Goal: Contribute content: Contribute content

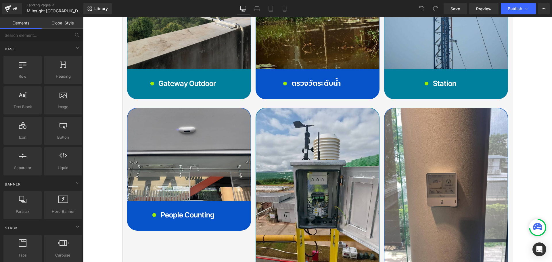
scroll to position [2575, 0]
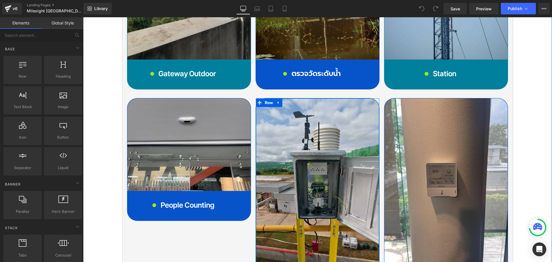
drag, startPoint x: 334, startPoint y: 240, endPoint x: 331, endPoint y: 242, distance: 3.9
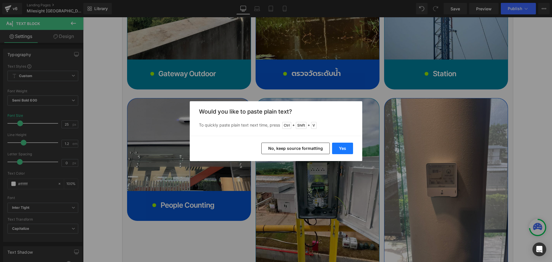
click at [341, 147] on button "Yes" at bounding box center [342, 148] width 21 height 11
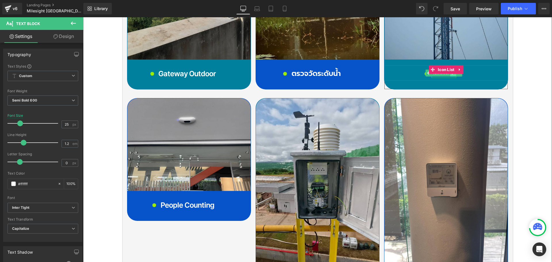
click at [453, 70] on link at bounding box center [453, 73] width 6 height 7
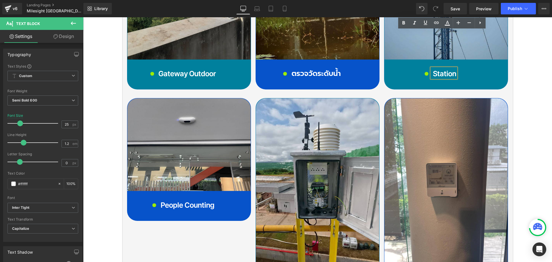
click at [449, 69] on p "Station" at bounding box center [444, 73] width 23 height 9
click at [441, 69] on p "Station" at bounding box center [444, 73] width 23 height 9
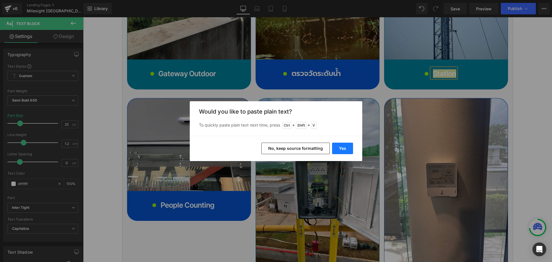
click at [345, 151] on button "Yes" at bounding box center [342, 148] width 21 height 11
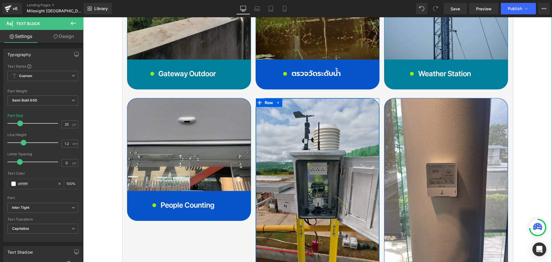
drag, startPoint x: 300, startPoint y: 240, endPoint x: 372, endPoint y: 258, distance: 74.4
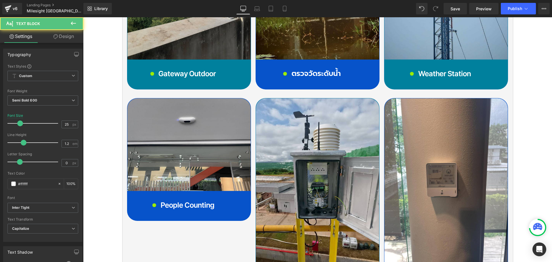
click at [289, 241] on div "Rendering Content" at bounding box center [275, 239] width 35 height 6
click at [293, 241] on div "Rendering Content" at bounding box center [275, 239] width 35 height 6
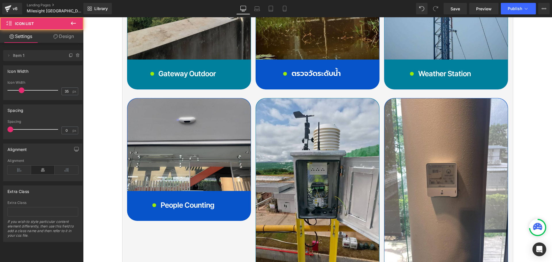
click at [293, 238] on div "Rendering Content" at bounding box center [275, 239] width 35 height 6
click at [291, 240] on div "Rendering Content" at bounding box center [275, 239] width 35 height 6
click at [293, 238] on div "Rendering Content" at bounding box center [275, 239] width 35 height 6
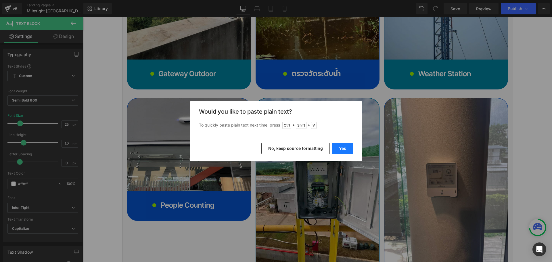
click at [344, 143] on button "Yes" at bounding box center [342, 148] width 21 height 11
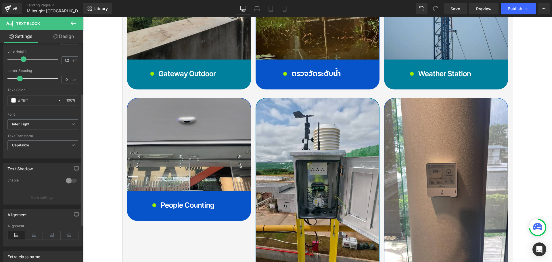
scroll to position [86, 0]
click at [39, 118] on span "Inter Tight" at bounding box center [42, 121] width 71 height 10
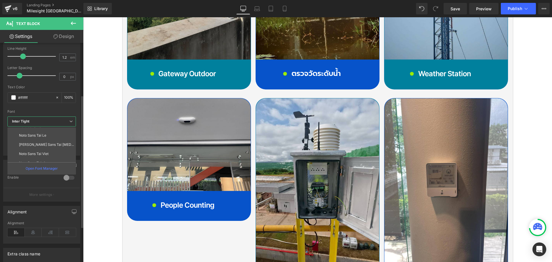
scroll to position [172, 0]
click at [44, 151] on li "Noto Sans Thai" at bounding box center [42, 152] width 71 height 9
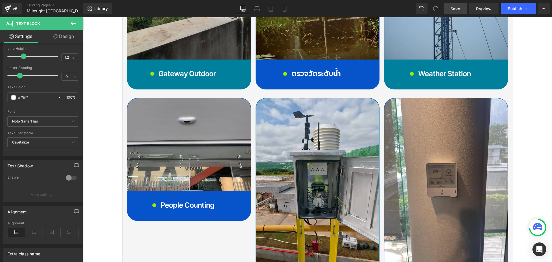
drag, startPoint x: 456, startPoint y: 9, endPoint x: 424, endPoint y: 133, distance: 128.5
click at [456, 9] on span "Save" at bounding box center [454, 9] width 9 height 6
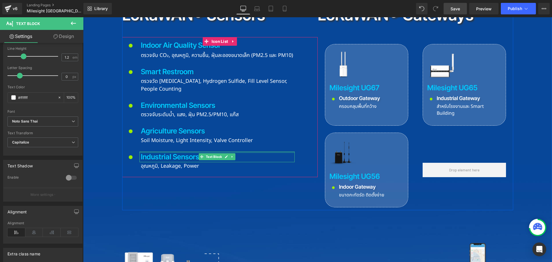
scroll to position [1167, 0]
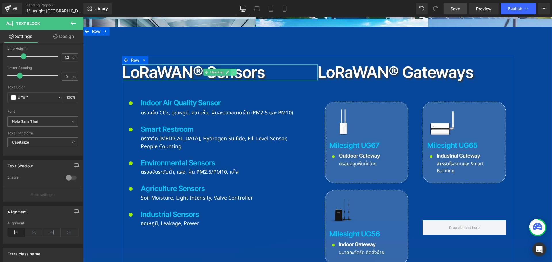
click at [232, 70] on icon at bounding box center [233, 71] width 3 height 3
click at [229, 71] on icon at bounding box center [230, 72] width 3 height 3
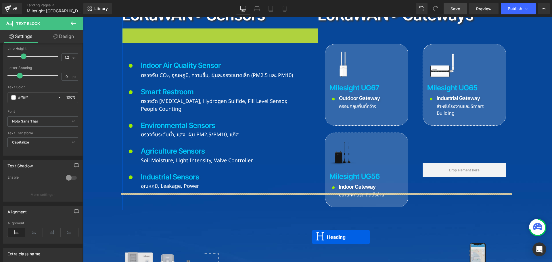
scroll to position [1271, 0]
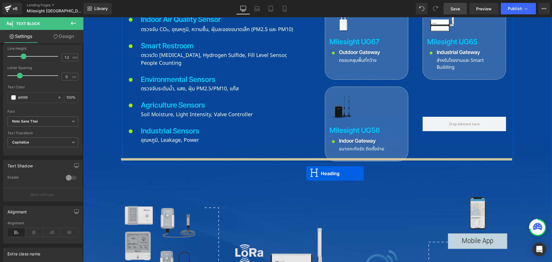
drag, startPoint x: 213, startPoint y: 56, endPoint x: 306, endPoint y: 173, distance: 149.5
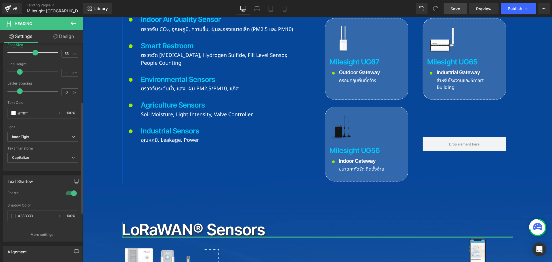
scroll to position [201, 0]
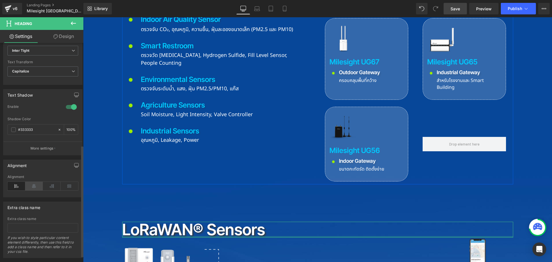
click at [31, 187] on icon at bounding box center [34, 186] width 18 height 9
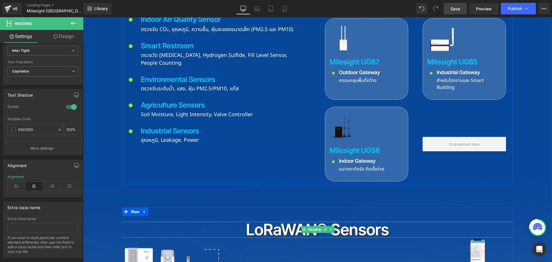
drag, startPoint x: 247, startPoint y: 190, endPoint x: 272, endPoint y: 190, distance: 25.9
click at [252, 222] on h2 "LoRaWAN® Sensors" at bounding box center [317, 230] width 391 height 16
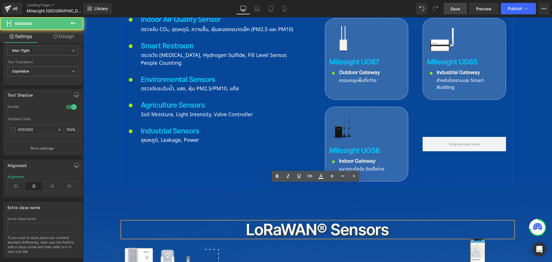
click at [272, 222] on h2 "LoRaWAN® Sensors" at bounding box center [317, 230] width 391 height 16
click at [256, 222] on h2 "LoRaWAN® Sensors" at bounding box center [317, 230] width 391 height 16
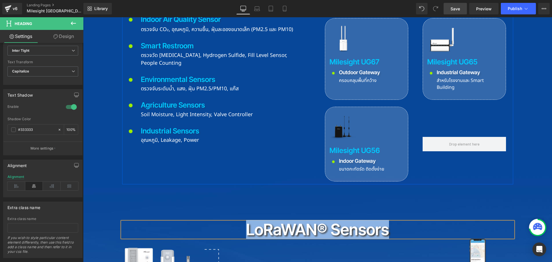
paste div
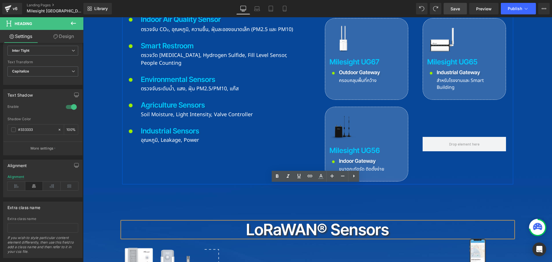
click at [332, 222] on h2 "LoRaWAN® Sensors" at bounding box center [317, 230] width 391 height 16
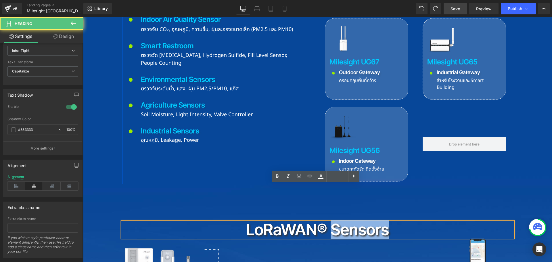
drag, startPoint x: 331, startPoint y: 192, endPoint x: 391, endPoint y: 192, distance: 60.1
click at [391, 222] on h2 "LoRaWAN® Sensors" at bounding box center [317, 230] width 391 height 16
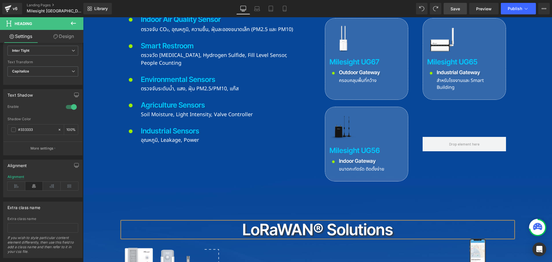
click at [178, 166] on div "LoRaWAN® Sensors Heading Icon Indoor Air Quality Sensor Text Block ตรวจจับ CO₂,…" at bounding box center [318, 182] width 446 height 421
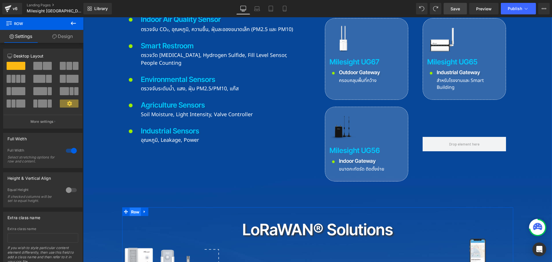
click at [131, 207] on span "Row" at bounding box center [135, 211] width 11 height 9
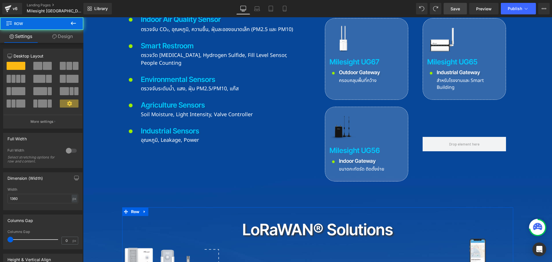
click at [68, 30] on link "Design" at bounding box center [63, 36] width 42 height 13
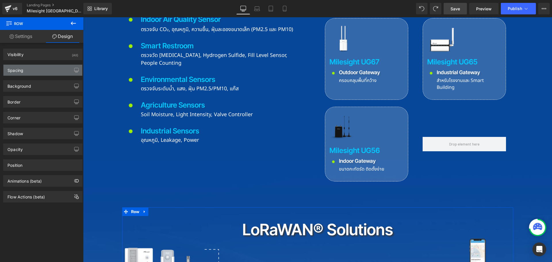
click at [46, 67] on div "Spacing" at bounding box center [42, 70] width 79 height 11
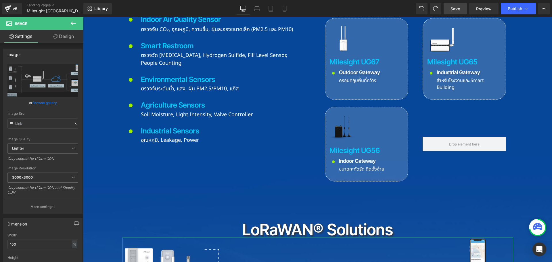
drag, startPoint x: 68, startPoint y: 35, endPoint x: 44, endPoint y: 68, distance: 40.1
click at [67, 35] on link "Design" at bounding box center [64, 36] width 42 height 13
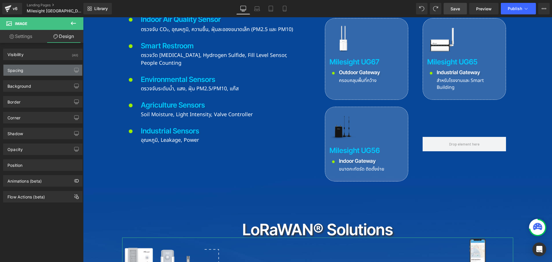
click at [44, 68] on div "Spacing" at bounding box center [42, 70] width 79 height 11
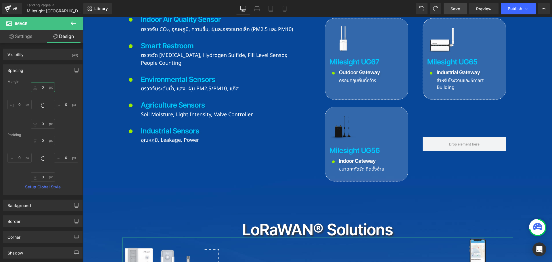
click at [47, 86] on input "0" at bounding box center [43, 86] width 24 height 9
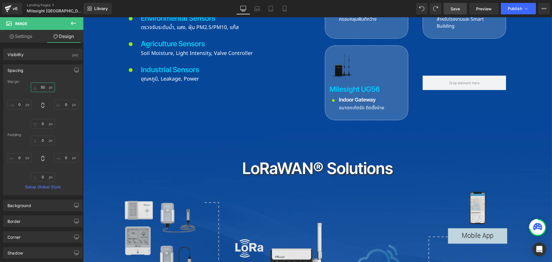
scroll to position [1365, 0]
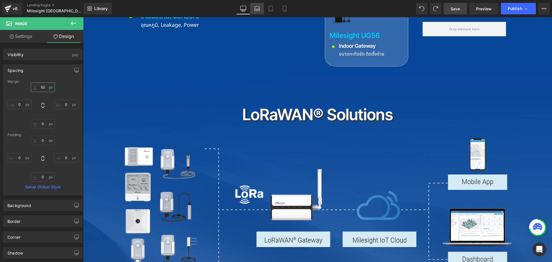
type input "50"
click at [256, 11] on icon at bounding box center [256, 10] width 5 height 2
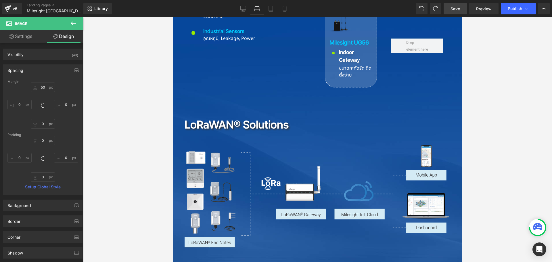
scroll to position [1233, 0]
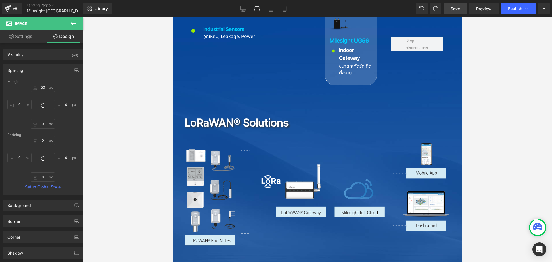
click at [254, 117] on h2 "LoRaWAN® solutions" at bounding box center [317, 122] width 266 height 11
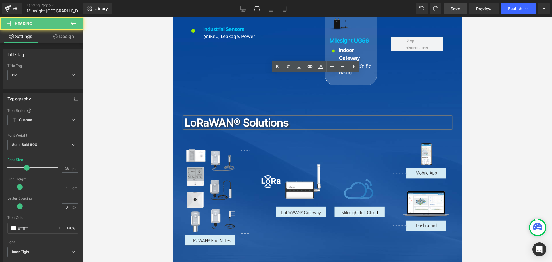
click at [233, 117] on h2 "LoRaWAN® solutions" at bounding box center [317, 122] width 266 height 11
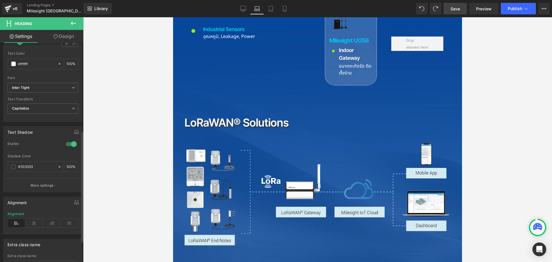
scroll to position [172, 0]
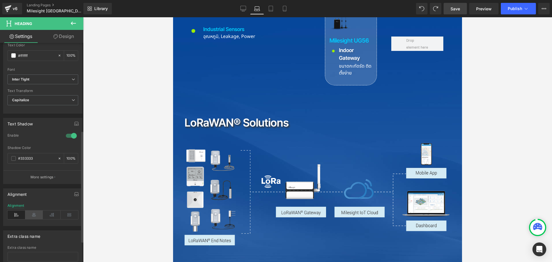
click at [38, 216] on icon at bounding box center [34, 214] width 18 height 9
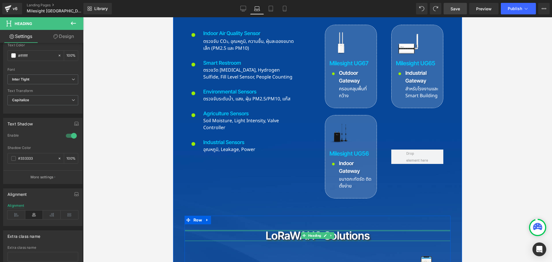
scroll to position [1118, 0]
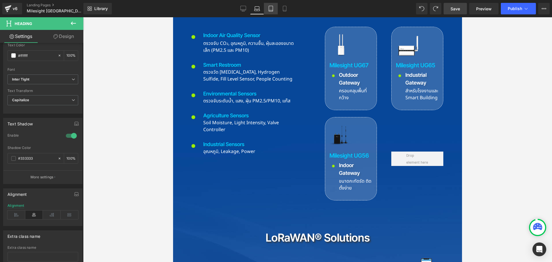
click at [271, 9] on icon at bounding box center [271, 9] width 6 height 6
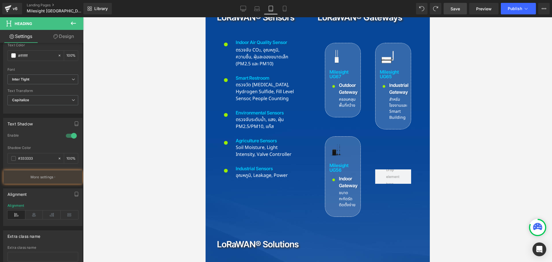
scroll to position [1127, 0]
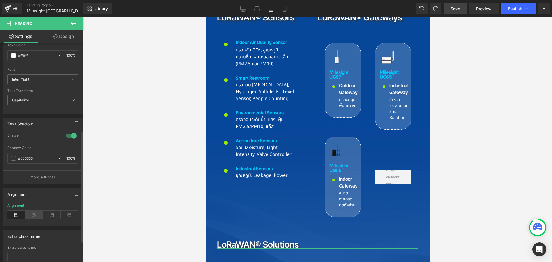
click at [36, 217] on icon at bounding box center [34, 214] width 18 height 9
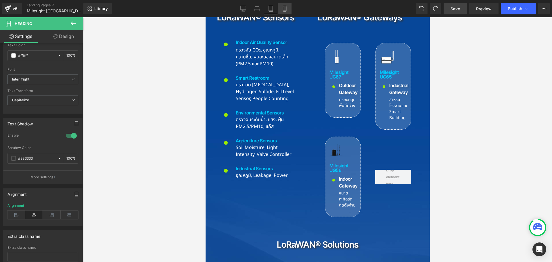
click at [281, 8] on link "Mobile" at bounding box center [285, 8] width 14 height 11
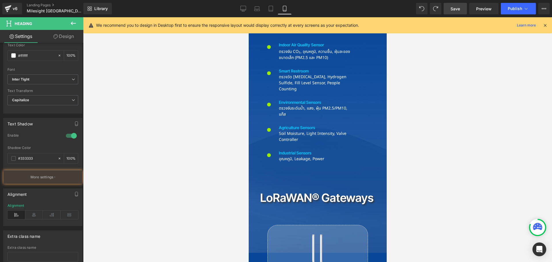
scroll to position [1498, 0]
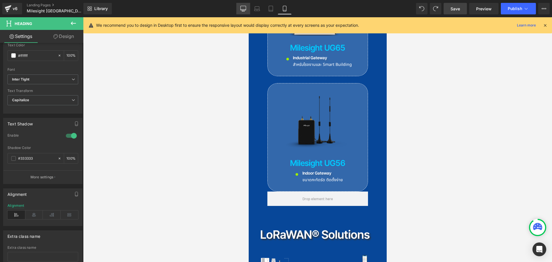
click at [244, 8] on icon at bounding box center [243, 9] width 6 height 6
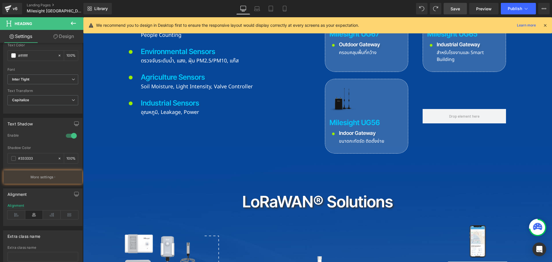
scroll to position [1278, 0]
click at [456, 7] on span "Save" at bounding box center [454, 9] width 9 height 6
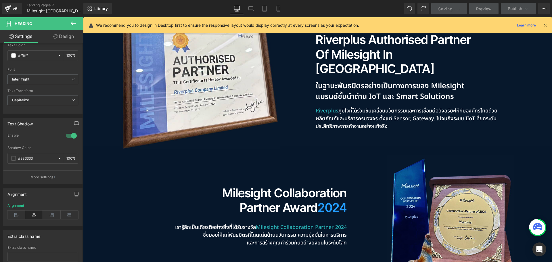
scroll to position [392, 0]
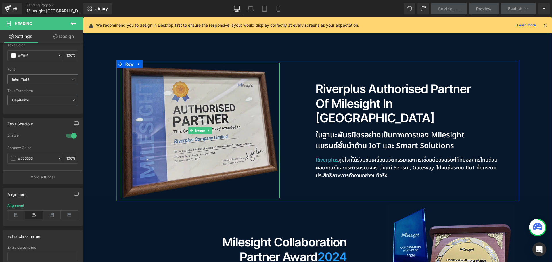
click at [210, 88] on img at bounding box center [200, 130] width 159 height 135
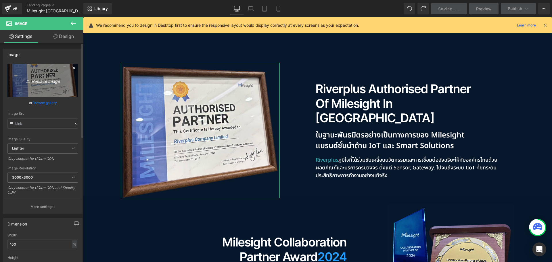
click at [47, 81] on icon "Replace Image" at bounding box center [43, 80] width 46 height 7
type input "C:\fakepath\Authorised0102.jpg"
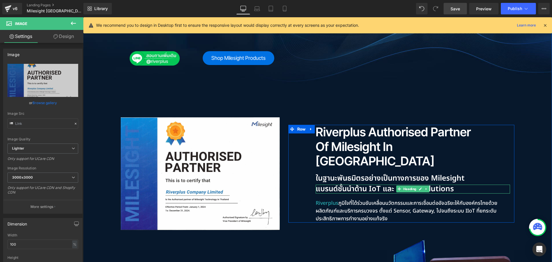
scroll to position [334, 0]
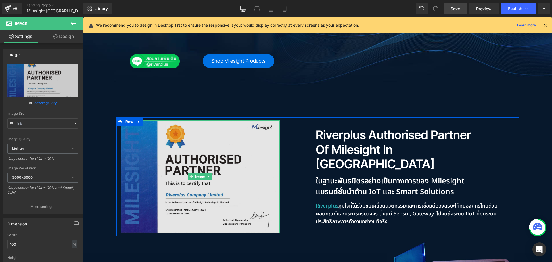
click at [222, 120] on img at bounding box center [200, 176] width 159 height 112
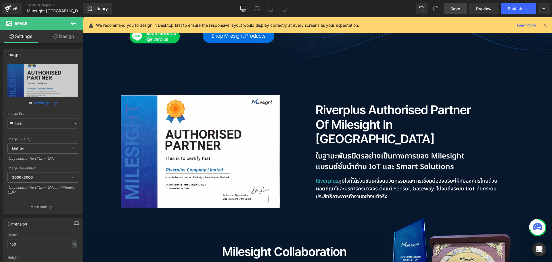
scroll to position [392, 0]
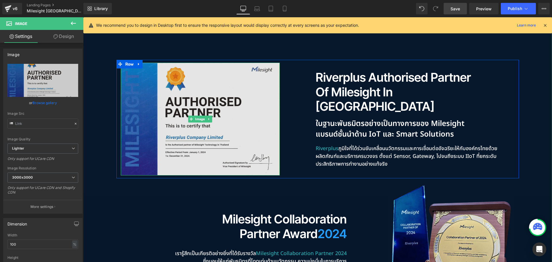
click at [176, 112] on img at bounding box center [200, 119] width 159 height 112
click at [242, 98] on img at bounding box center [200, 119] width 159 height 112
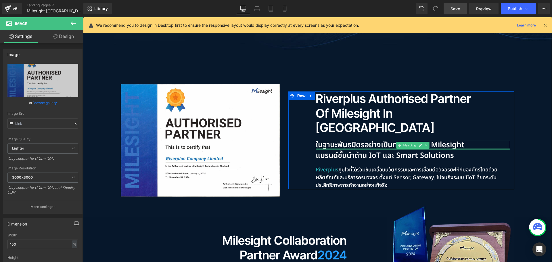
scroll to position [363, 0]
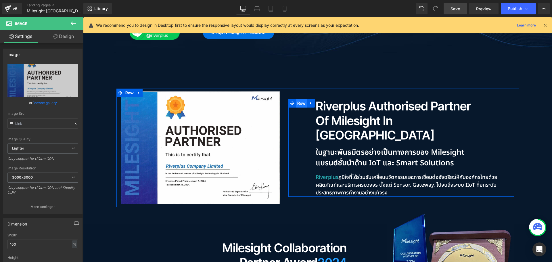
click at [300, 99] on span "Row" at bounding box center [301, 103] width 11 height 9
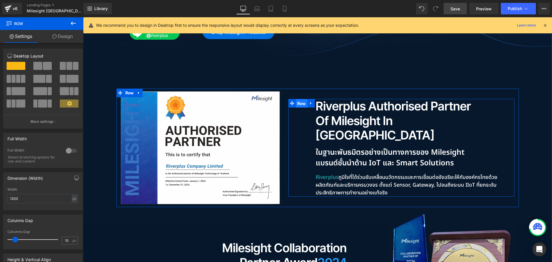
click at [300, 99] on span "Row" at bounding box center [301, 103] width 11 height 9
click at [66, 36] on link "Design" at bounding box center [63, 36] width 42 height 13
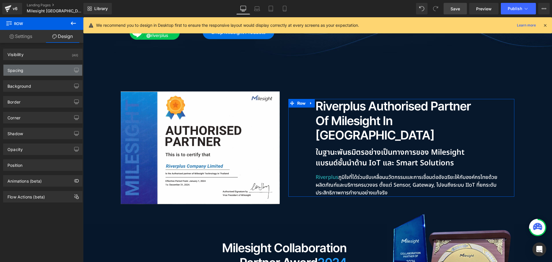
click at [39, 68] on div "Spacing" at bounding box center [42, 70] width 79 height 11
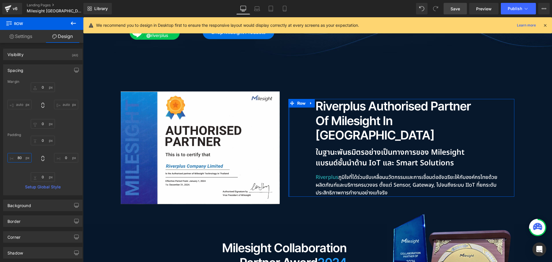
click at [26, 157] on input "80" at bounding box center [19, 157] width 24 height 9
type input "50"
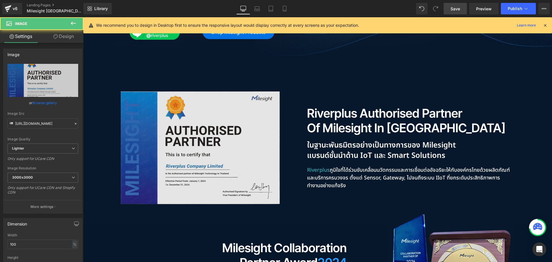
click at [150, 94] on img at bounding box center [200, 147] width 159 height 112
click at [151, 91] on img at bounding box center [200, 147] width 159 height 112
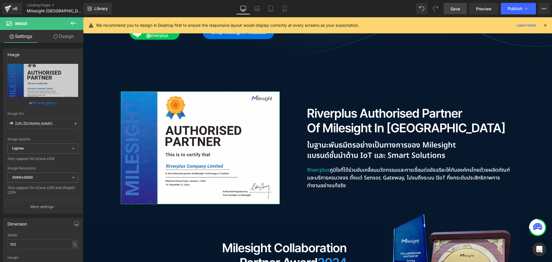
click at [70, 39] on link "Design" at bounding box center [64, 36] width 42 height 13
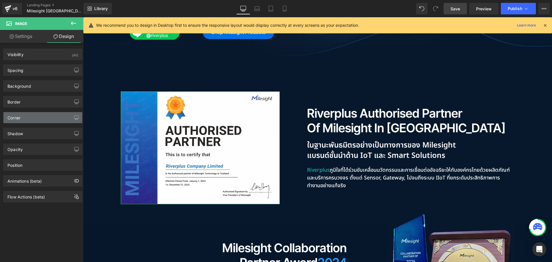
click at [20, 118] on div "Corner" at bounding box center [13, 116] width 13 height 8
click at [21, 122] on div "Corner" at bounding box center [42, 117] width 79 height 11
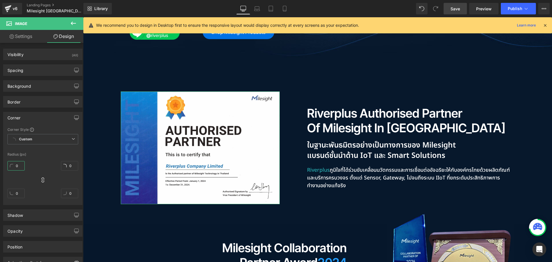
click at [19, 165] on input "0" at bounding box center [15, 165] width 17 height 9
type input "15"
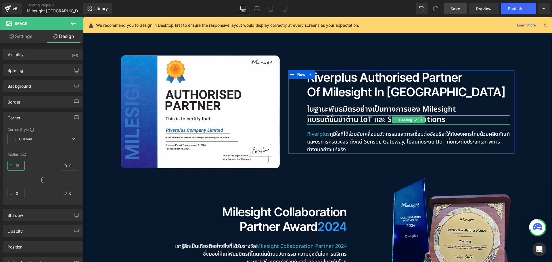
scroll to position [392, 0]
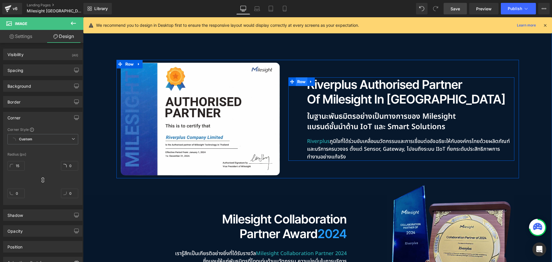
click at [300, 77] on span "Row" at bounding box center [301, 81] width 11 height 9
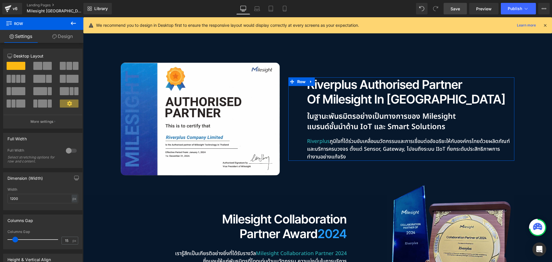
click at [64, 36] on link "Design" at bounding box center [63, 36] width 42 height 13
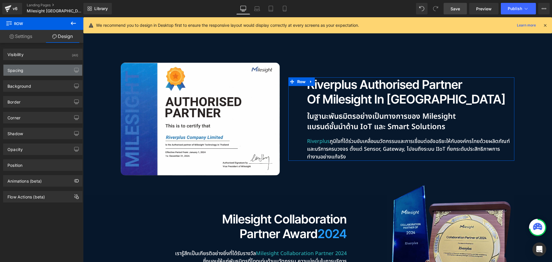
click at [21, 68] on div "Spacing" at bounding box center [15, 69] width 16 height 8
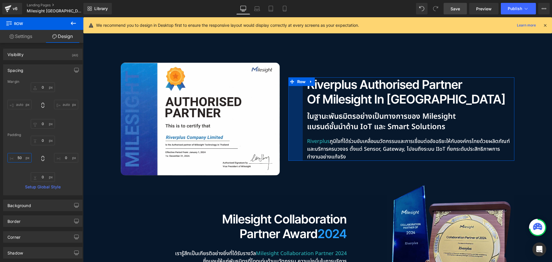
click at [22, 161] on input "50" at bounding box center [19, 157] width 24 height 9
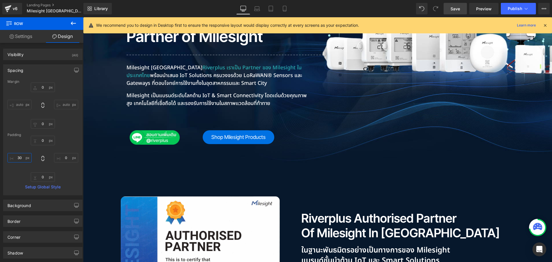
scroll to position [220, 0]
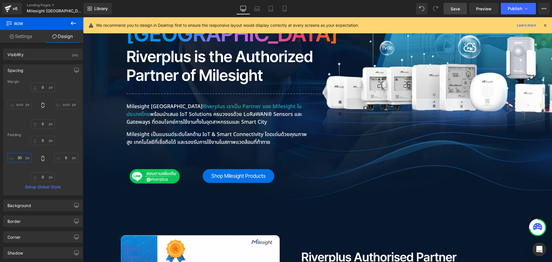
type input "30"
click at [458, 8] on span "Save" at bounding box center [454, 9] width 9 height 6
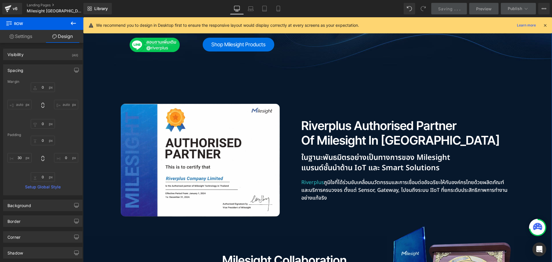
scroll to position [449, 0]
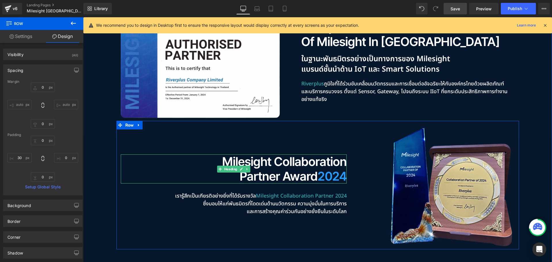
drag, startPoint x: 190, startPoint y: 128, endPoint x: 310, endPoint y: 128, distance: 120.1
click at [190, 154] on h2 "Milesight Collaboration" at bounding box center [234, 161] width 226 height 14
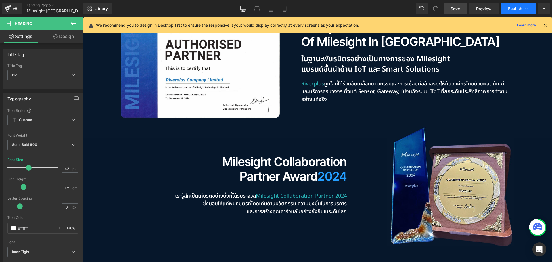
click at [514, 9] on span "Publish" at bounding box center [514, 8] width 14 height 5
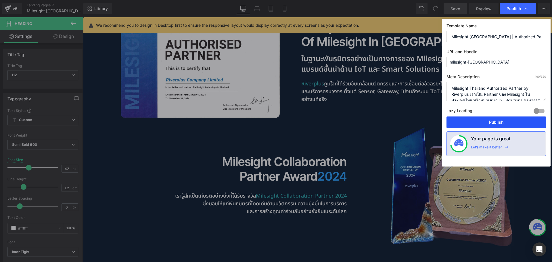
click at [494, 120] on button "Publish" at bounding box center [495, 121] width 99 height 11
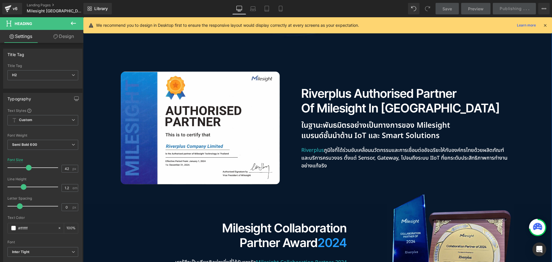
scroll to position [363, 0]
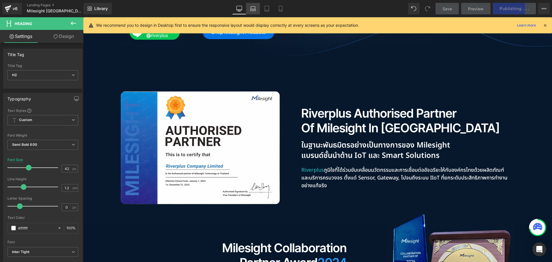
click at [256, 9] on link "Laptop" at bounding box center [253, 8] width 14 height 11
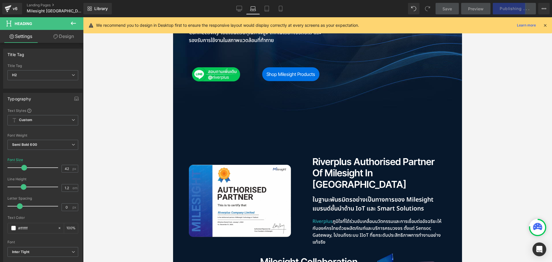
scroll to position [310, 0]
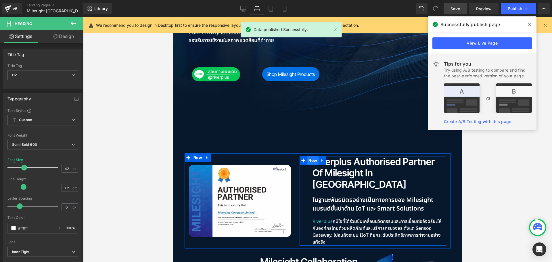
click at [308, 156] on span "Row" at bounding box center [312, 160] width 11 height 9
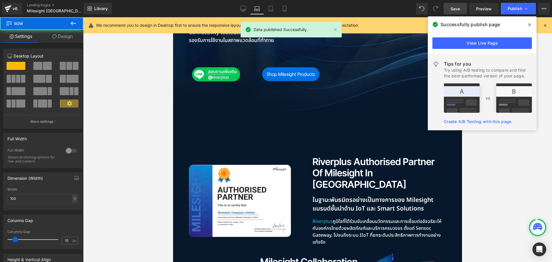
click at [71, 30] on button at bounding box center [73, 23] width 20 height 13
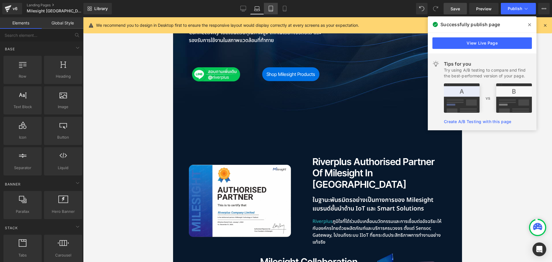
click at [271, 7] on icon at bounding box center [271, 9] width 6 height 6
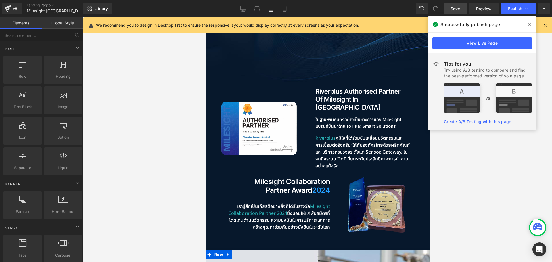
scroll to position [263, 0]
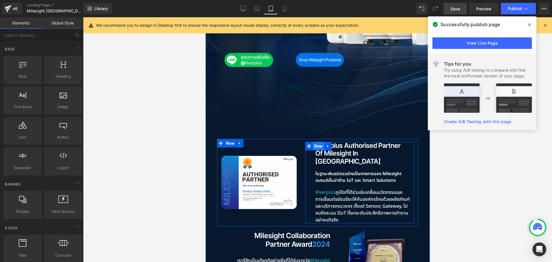
click at [314, 142] on span "Row" at bounding box center [317, 146] width 11 height 9
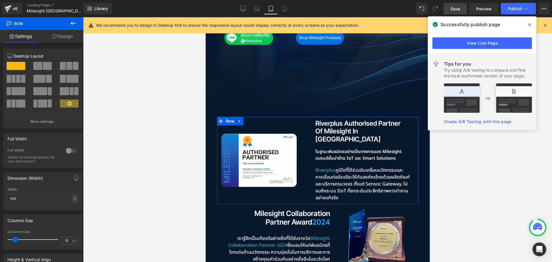
scroll to position [320, 0]
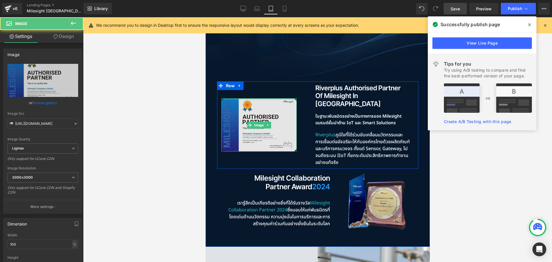
click at [277, 98] on div at bounding box center [258, 98] width 75 height 1
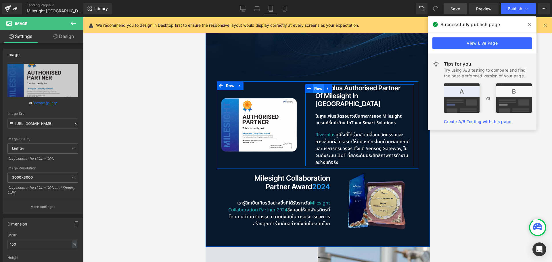
click at [313, 84] on span "Row" at bounding box center [317, 88] width 11 height 9
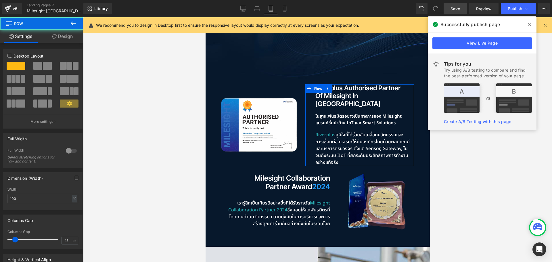
click at [59, 34] on link "Design" at bounding box center [63, 36] width 42 height 13
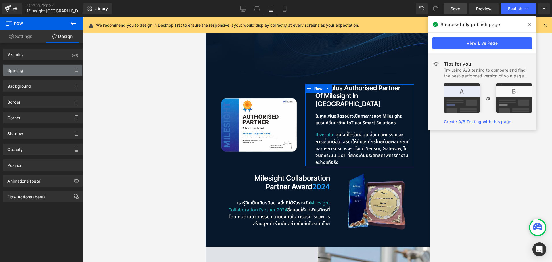
click at [27, 75] on div "Spacing" at bounding box center [42, 70] width 79 height 11
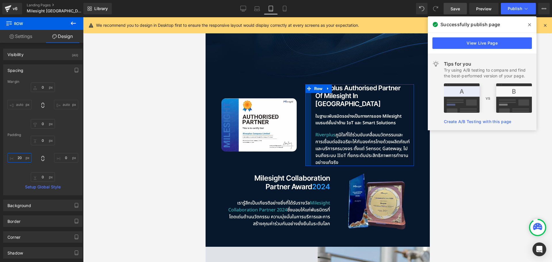
click at [26, 157] on input "20" at bounding box center [19, 157] width 24 height 9
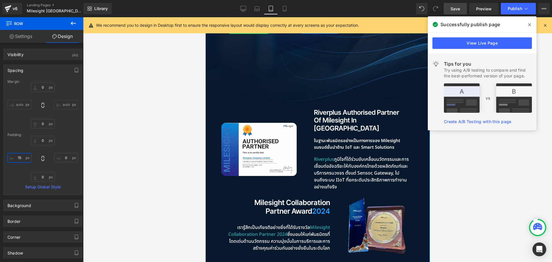
scroll to position [292, 0]
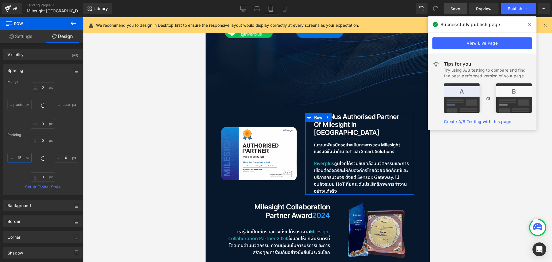
type input "15"
click at [27, 37] on link "Settings" at bounding box center [21, 36] width 42 height 13
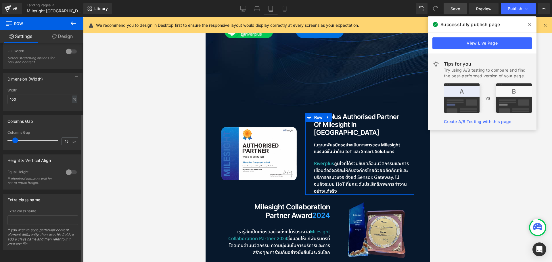
scroll to position [103, 0]
click at [227, 110] on span "Row" at bounding box center [229, 114] width 11 height 9
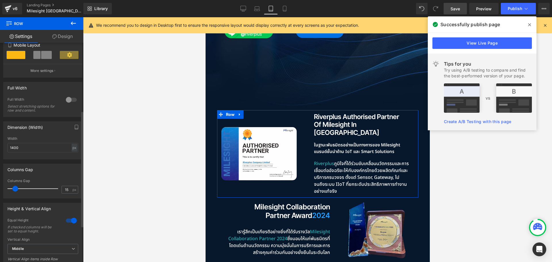
scroll to position [197, 0]
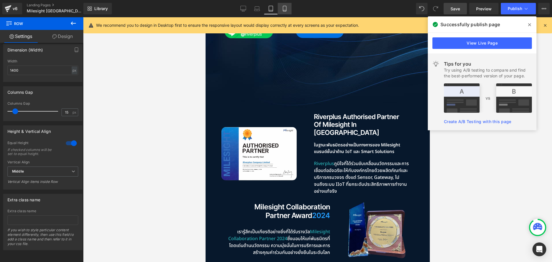
click at [285, 7] on icon at bounding box center [285, 9] width 6 height 6
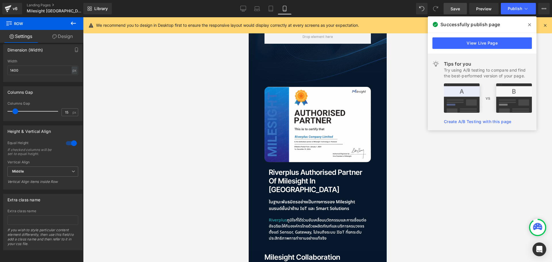
scroll to position [231, 0]
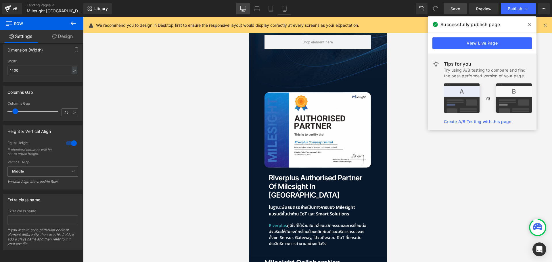
click at [245, 9] on icon at bounding box center [243, 9] width 6 height 6
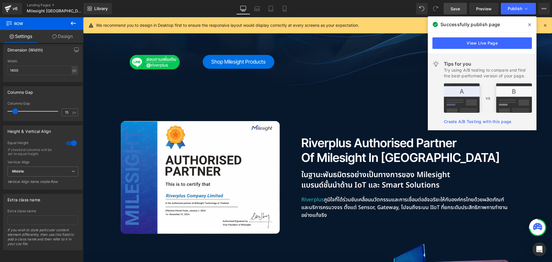
scroll to position [276, 0]
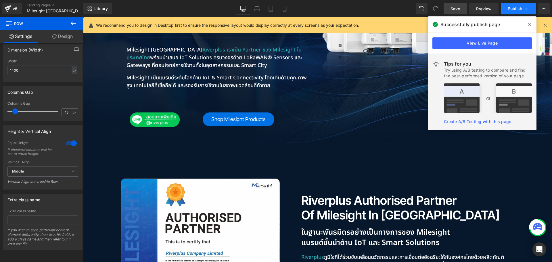
click at [515, 9] on span "Publish" at bounding box center [514, 8] width 14 height 5
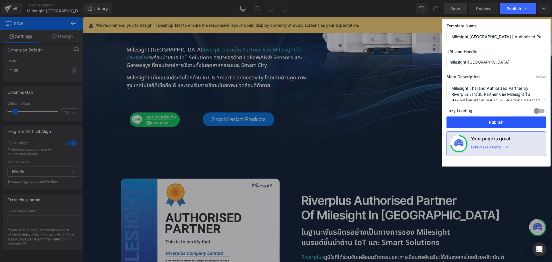
drag, startPoint x: 494, startPoint y: 121, endPoint x: 334, endPoint y: 85, distance: 164.2
click at [494, 121] on button "Publish" at bounding box center [495, 121] width 99 height 11
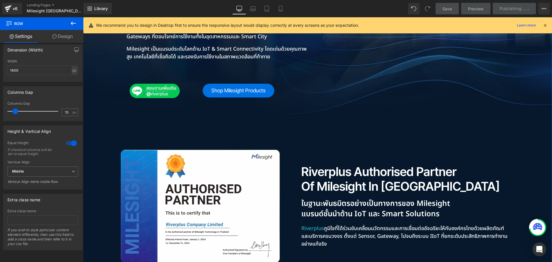
scroll to position [334, 0]
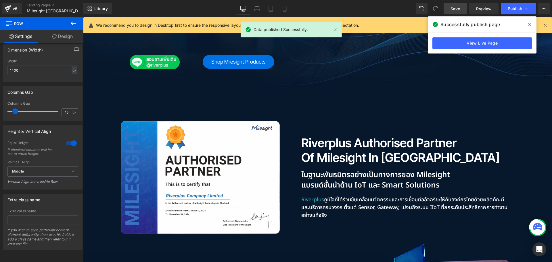
click at [531, 24] on span at bounding box center [529, 24] width 9 height 9
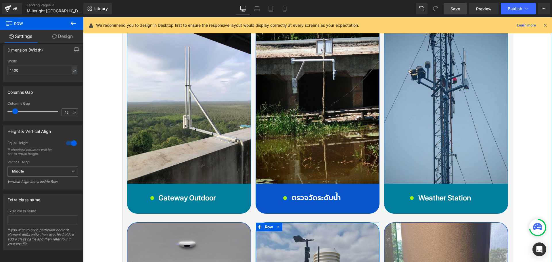
scroll to position [2460, 0]
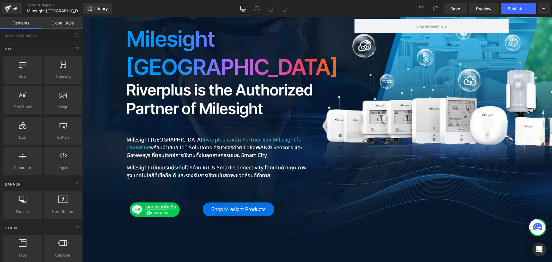
scroll to position [287, 0]
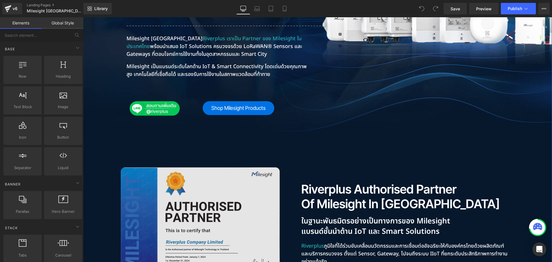
click at [205, 167] on img at bounding box center [200, 223] width 159 height 112
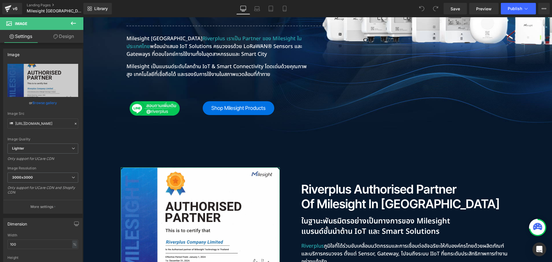
click at [70, 39] on link "Design" at bounding box center [64, 36] width 42 height 13
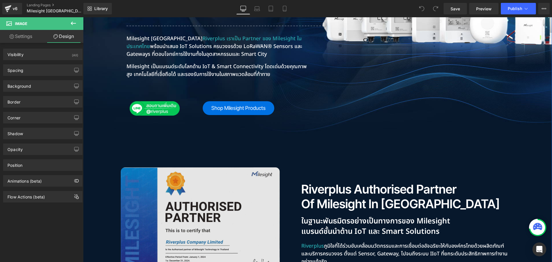
click at [161, 167] on img at bounding box center [200, 223] width 159 height 112
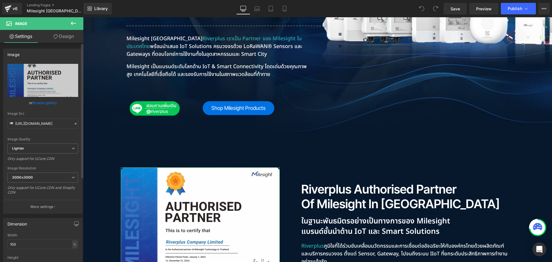
click at [45, 103] on link "Browse gallery" at bounding box center [44, 103] width 24 height 10
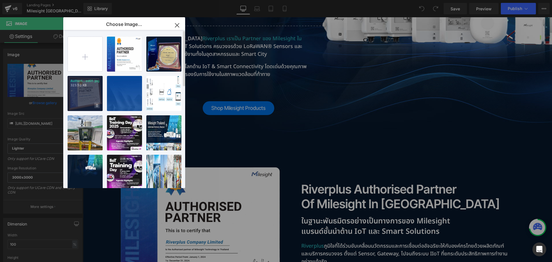
click at [96, 104] on icon at bounding box center [97, 106] width 2 height 4
click at [79, 105] on span "Yes" at bounding box center [77, 105] width 14 height 6
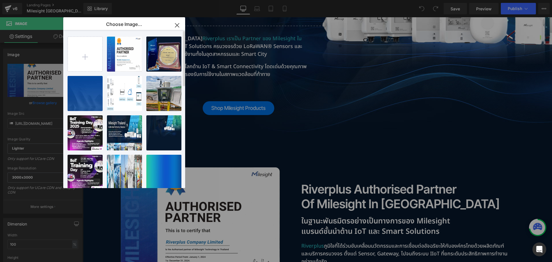
click at [177, 24] on icon "button" at bounding box center [177, 25] width 4 height 4
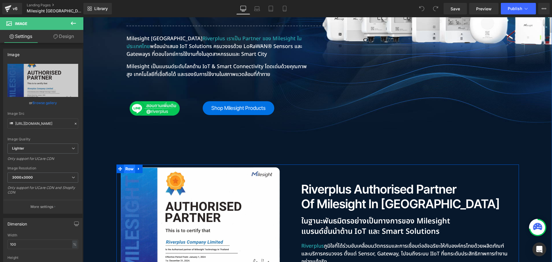
click at [128, 164] on span "Row" at bounding box center [129, 168] width 11 height 9
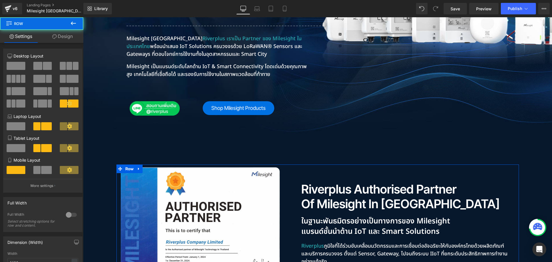
drag, startPoint x: 66, startPoint y: 38, endPoint x: 42, endPoint y: 80, distance: 48.4
click at [66, 39] on link "Design" at bounding box center [63, 36] width 42 height 13
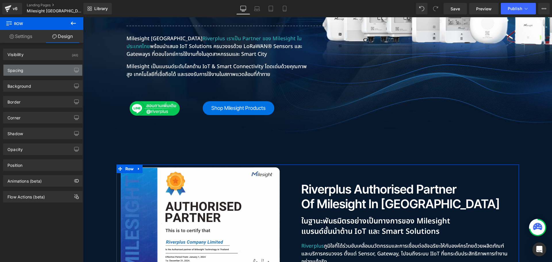
click at [24, 74] on div "Spacing" at bounding box center [42, 70] width 79 height 11
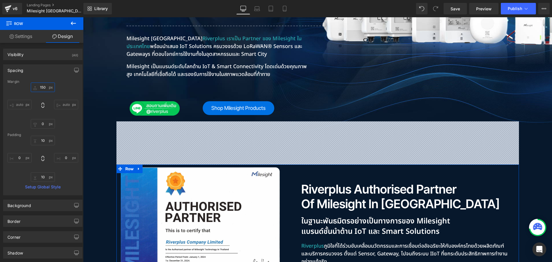
click at [47, 87] on input "150" at bounding box center [43, 86] width 24 height 9
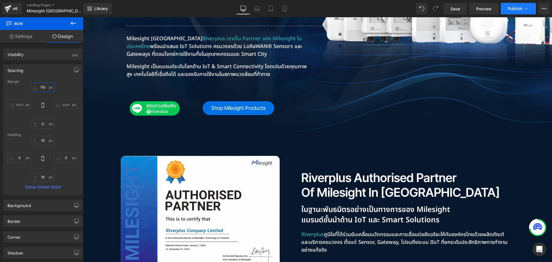
type input "110"
click at [507, 9] on span "Publish" at bounding box center [514, 8] width 14 height 5
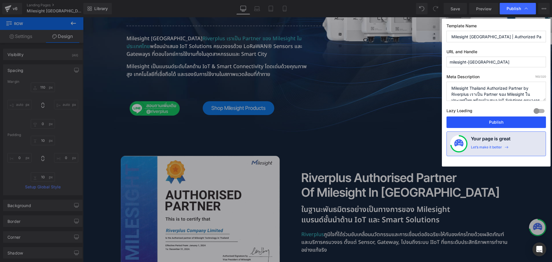
drag, startPoint x: 498, startPoint y: 120, endPoint x: 420, endPoint y: 74, distance: 90.1
click at [498, 120] on button "Publish" at bounding box center [495, 121] width 99 height 11
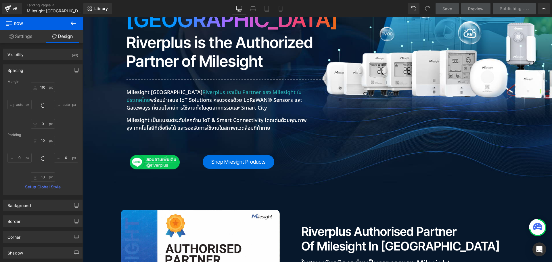
scroll to position [201, 0]
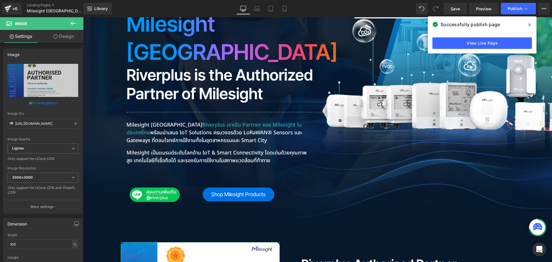
drag, startPoint x: 59, startPoint y: 37, endPoint x: 26, endPoint y: 109, distance: 79.8
click at [59, 37] on link "Design" at bounding box center [64, 36] width 42 height 13
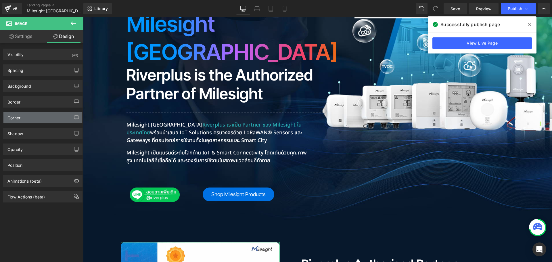
click at [22, 119] on div "Corner" at bounding box center [42, 117] width 79 height 11
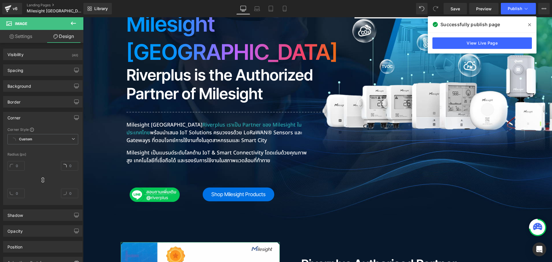
click at [22, 117] on div "Corner" at bounding box center [42, 117] width 79 height 11
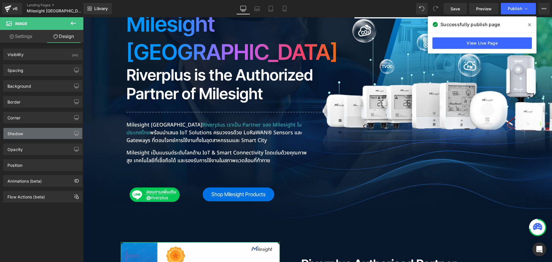
click at [24, 134] on div "Shadow" at bounding box center [42, 133] width 79 height 11
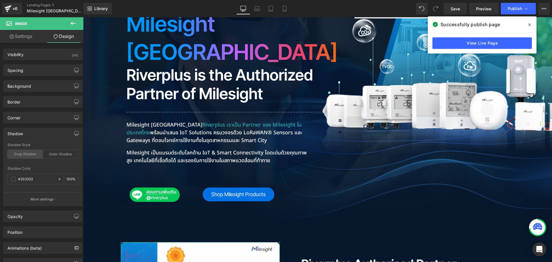
click at [24, 154] on div "Drop Shadow" at bounding box center [24, 154] width 35 height 9
click at [67, 177] on input "number" at bounding box center [69, 179] width 6 height 6
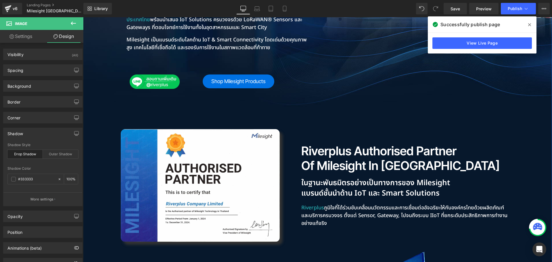
scroll to position [345, 0]
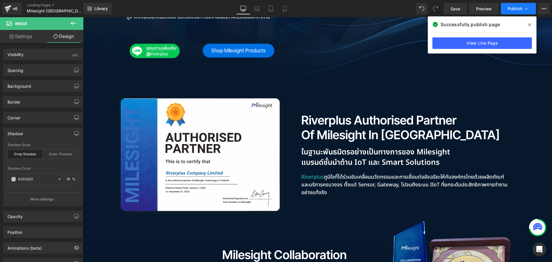
type input "18"
click at [519, 7] on span "Publish" at bounding box center [514, 8] width 14 height 5
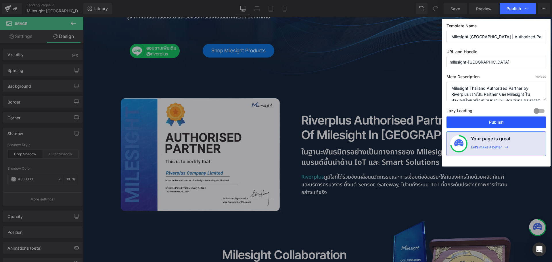
click at [503, 121] on button "Publish" at bounding box center [495, 121] width 99 height 11
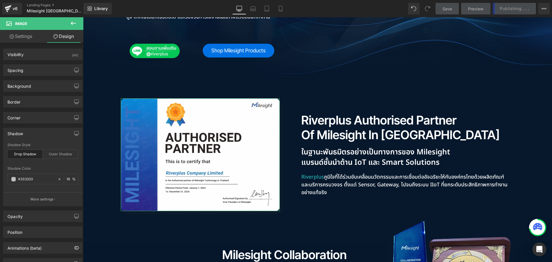
click at [12, 132] on div "Shadow" at bounding box center [15, 132] width 16 height 8
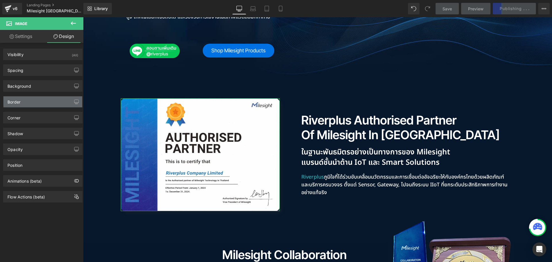
click at [17, 102] on div "Border" at bounding box center [13, 100] width 13 height 8
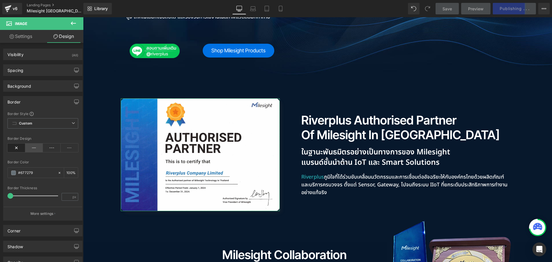
click at [34, 148] on icon at bounding box center [34, 147] width 18 height 9
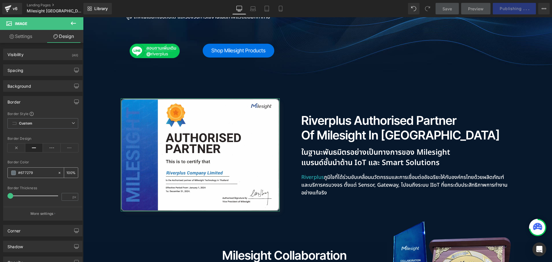
click at [13, 174] on span at bounding box center [13, 172] width 5 height 5
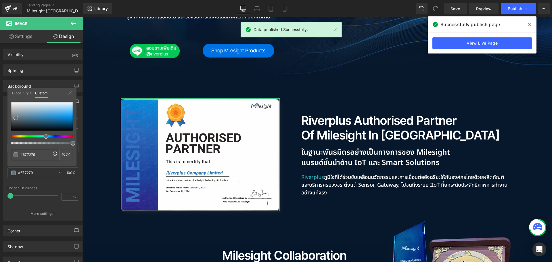
click at [39, 154] on input "#677279" at bounding box center [35, 154] width 30 height 6
drag, startPoint x: 40, startPoint y: 154, endPoint x: 11, endPoint y: 154, distance: 29.3
click at [11, 154] on div "#677279" at bounding box center [35, 154] width 48 height 11
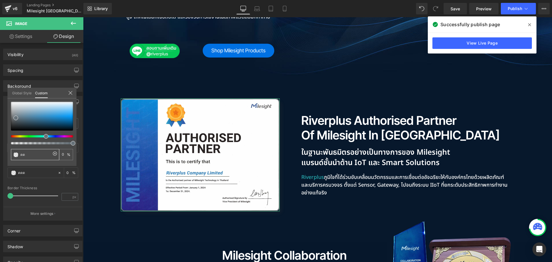
type input "ด"
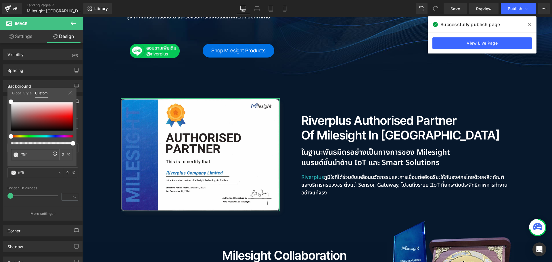
type input "ffffff"
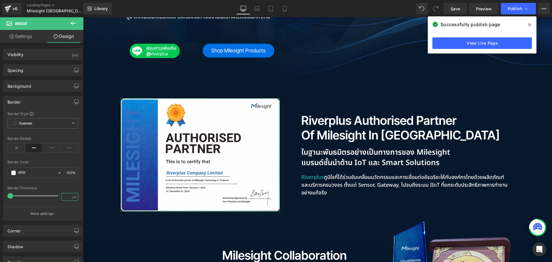
click at [67, 195] on input "number" at bounding box center [67, 196] width 10 height 7
type input "1"
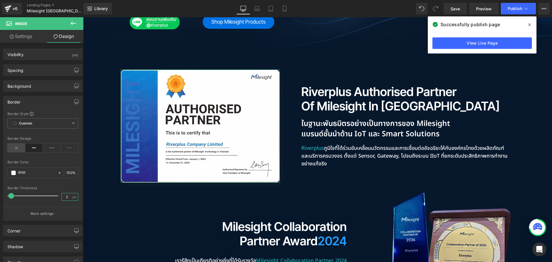
type input "2"
click at [18, 147] on icon at bounding box center [16, 147] width 18 height 9
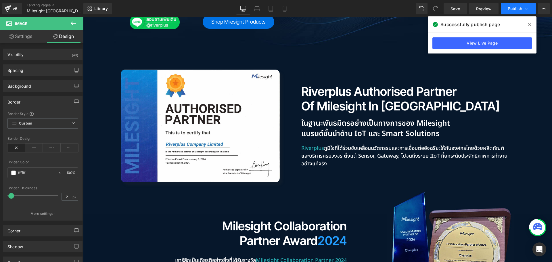
click at [511, 6] on span "Publish" at bounding box center [514, 8] width 14 height 5
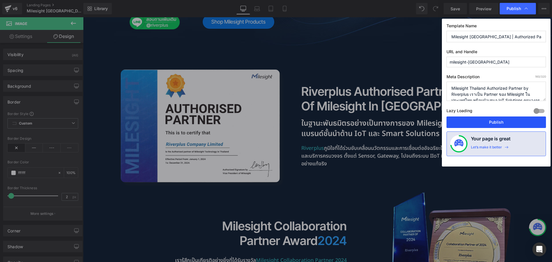
drag, startPoint x: 501, startPoint y: 121, endPoint x: 399, endPoint y: 79, distance: 110.0
click at [501, 121] on button "Publish" at bounding box center [495, 121] width 99 height 11
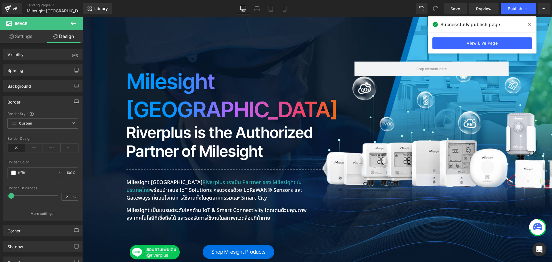
scroll to position [0, 0]
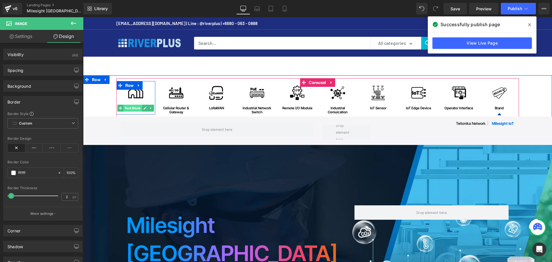
click at [134, 109] on span "Text Block" at bounding box center [132, 108] width 19 height 7
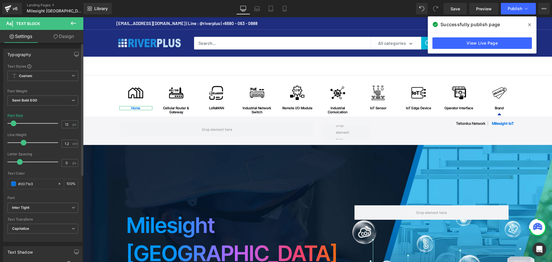
drag, startPoint x: 43, startPoint y: 182, endPoint x: 6, endPoint y: 184, distance: 37.4
click at [6, 184] on div "Text Styles Custom Custom Setup Global Style Custom Setup Global Style Thin 100…" at bounding box center [42, 153] width 79 height 178
type input "000000"
click at [515, 9] on span "Publish" at bounding box center [514, 8] width 14 height 5
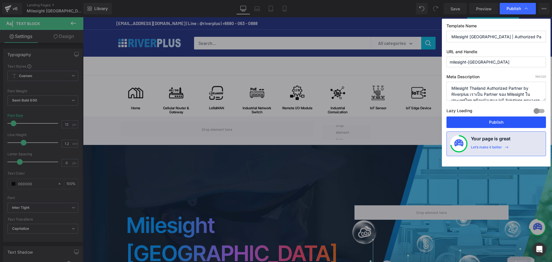
drag, startPoint x: 498, startPoint y: 120, endPoint x: 349, endPoint y: 163, distance: 155.2
click at [498, 120] on button "Publish" at bounding box center [495, 121] width 99 height 11
